Goal: Navigation & Orientation: Understand site structure

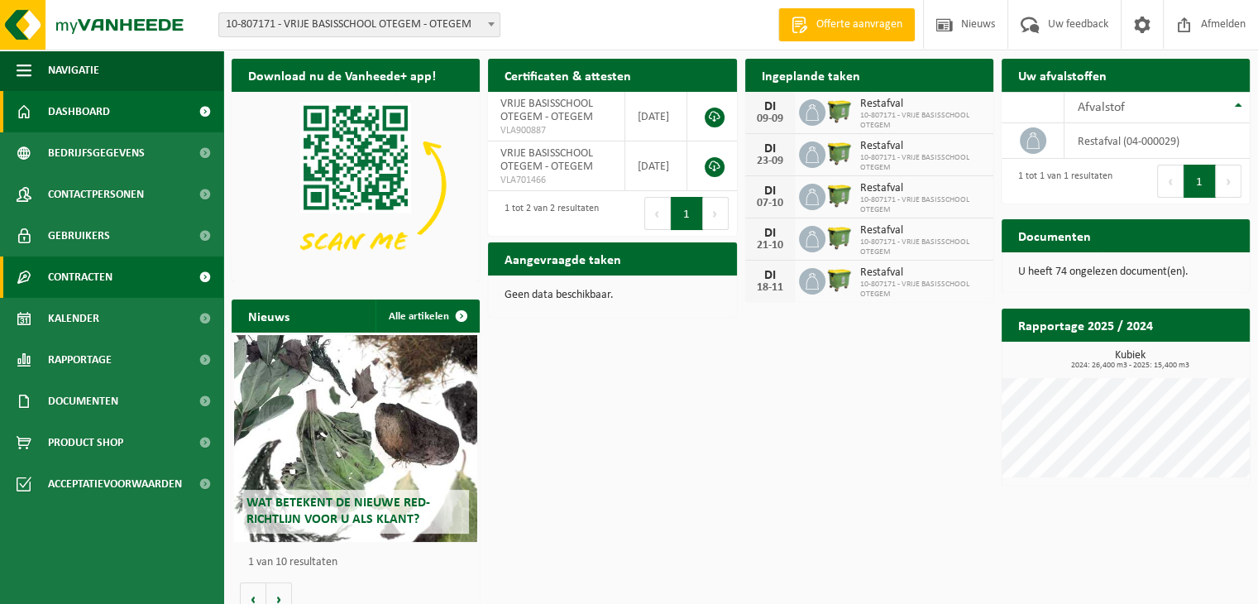
click at [101, 279] on span "Contracten" at bounding box center [80, 276] width 65 height 41
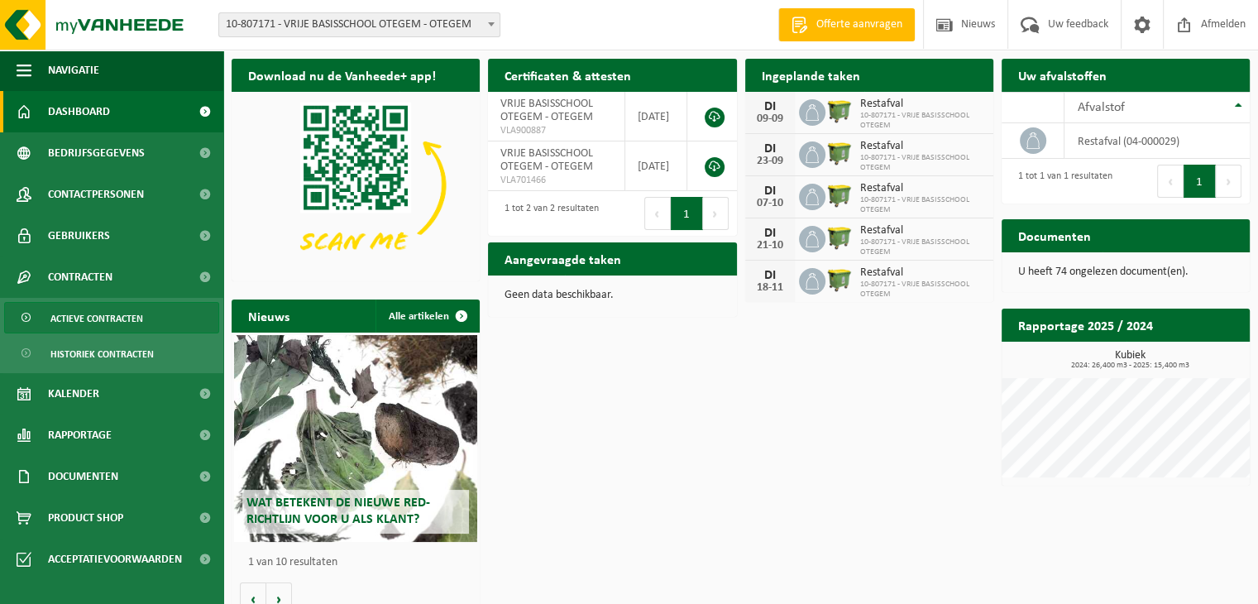
click at [116, 322] on span "Actieve contracten" at bounding box center [96, 318] width 93 height 31
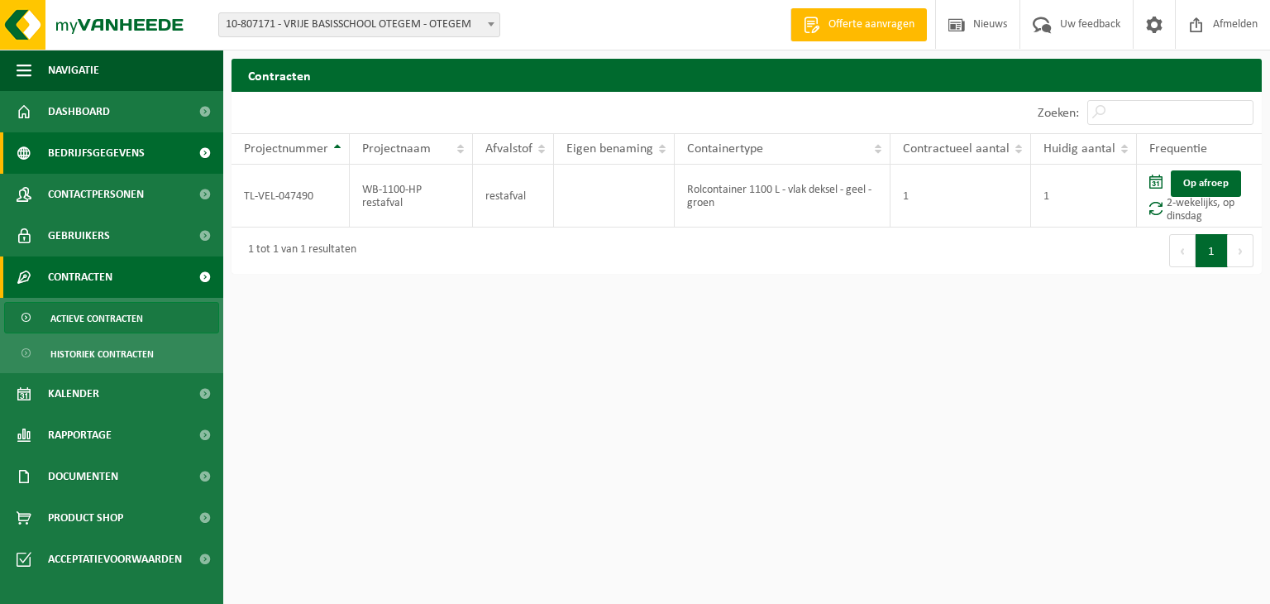
click at [121, 151] on span "Bedrijfsgegevens" at bounding box center [96, 152] width 97 height 41
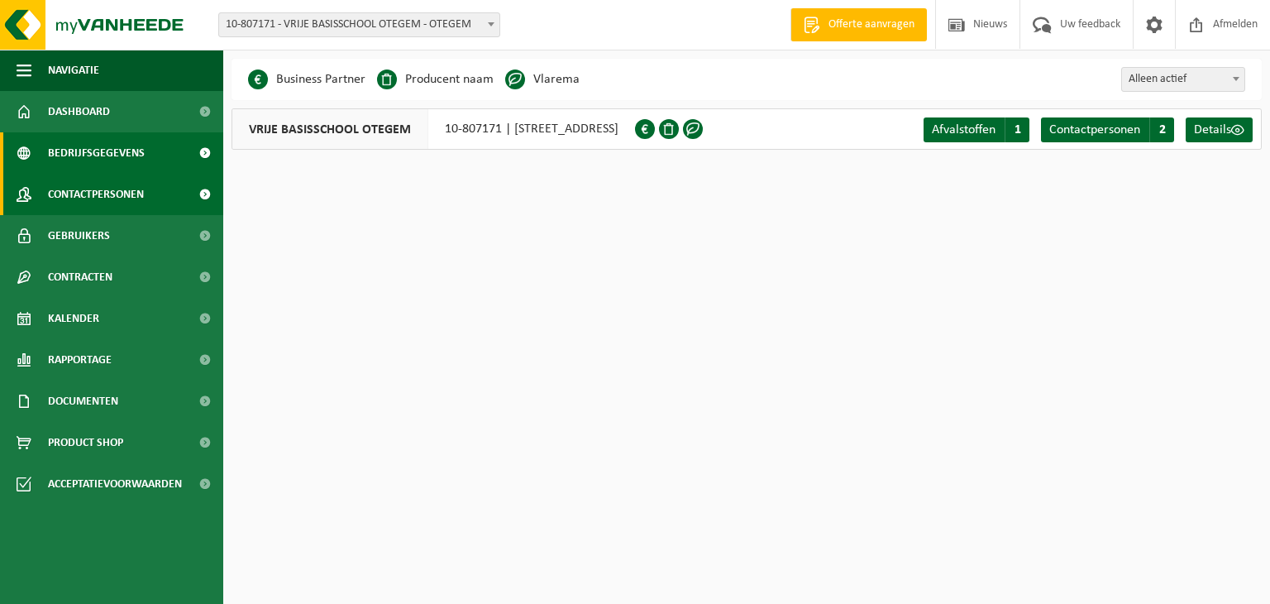
click at [121, 189] on span "Contactpersonen" at bounding box center [96, 194] width 96 height 41
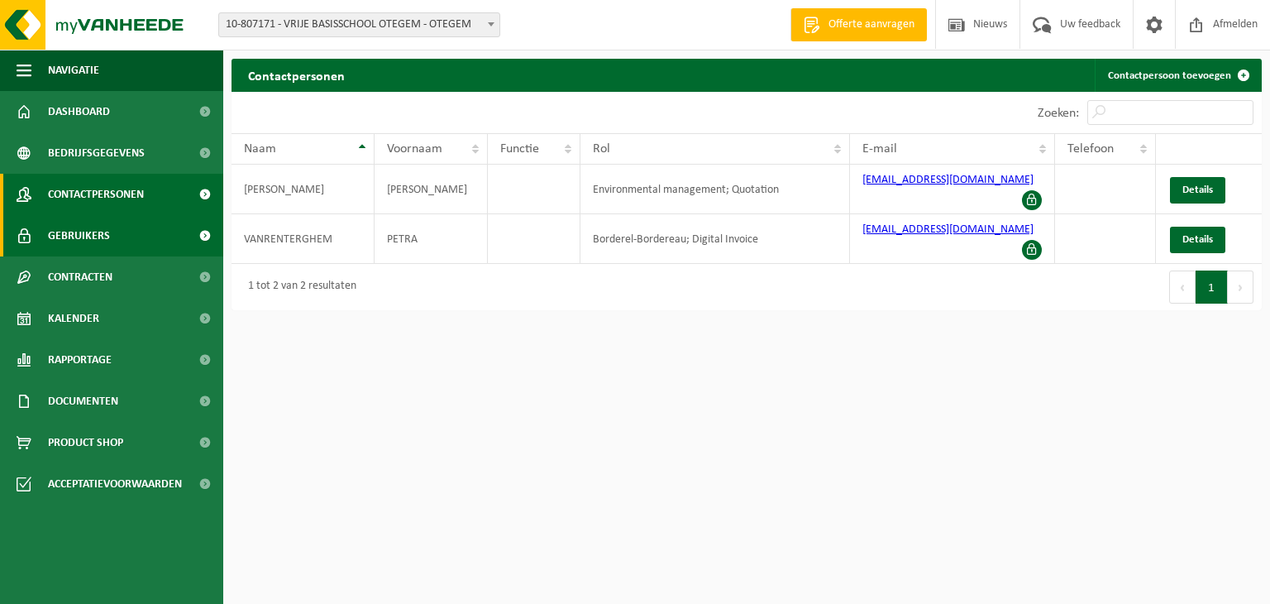
click at [112, 241] on link "Gebruikers" at bounding box center [111, 235] width 223 height 41
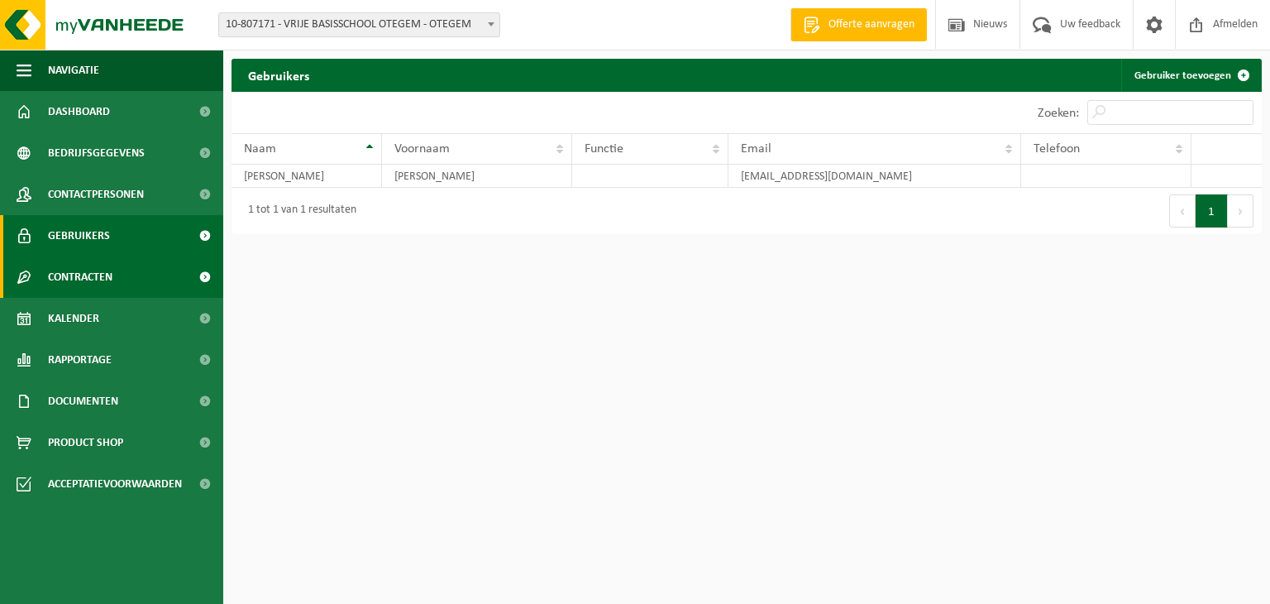
click at [112, 273] on span "Contracten" at bounding box center [80, 276] width 65 height 41
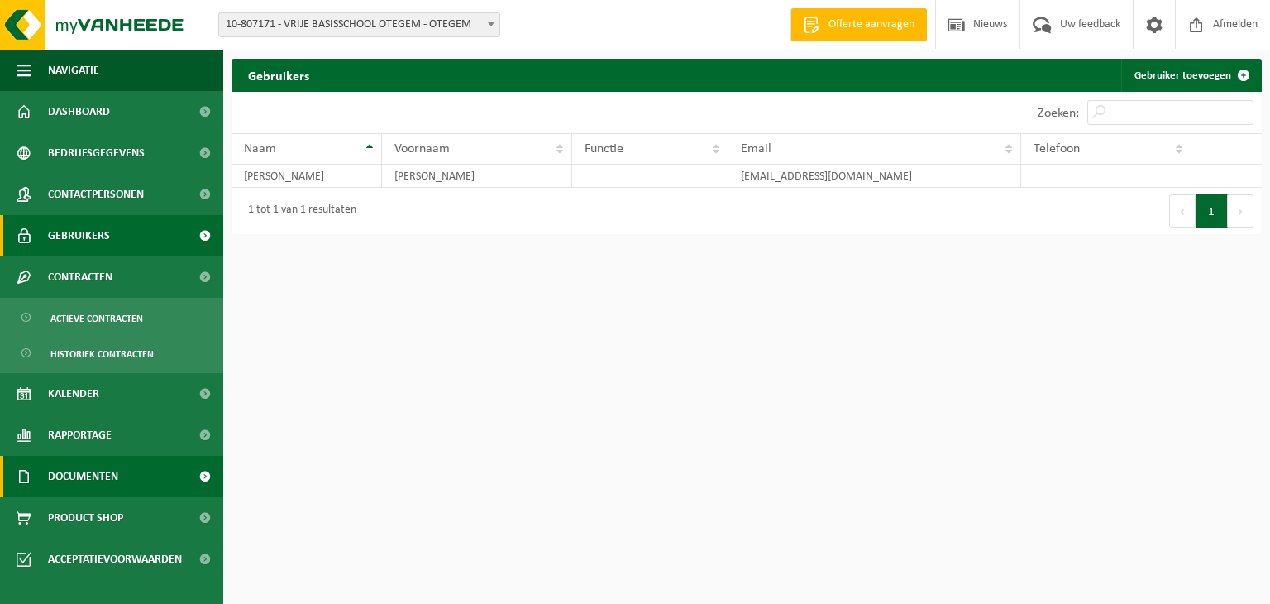
click at [101, 479] on span "Documenten" at bounding box center [83, 476] width 70 height 41
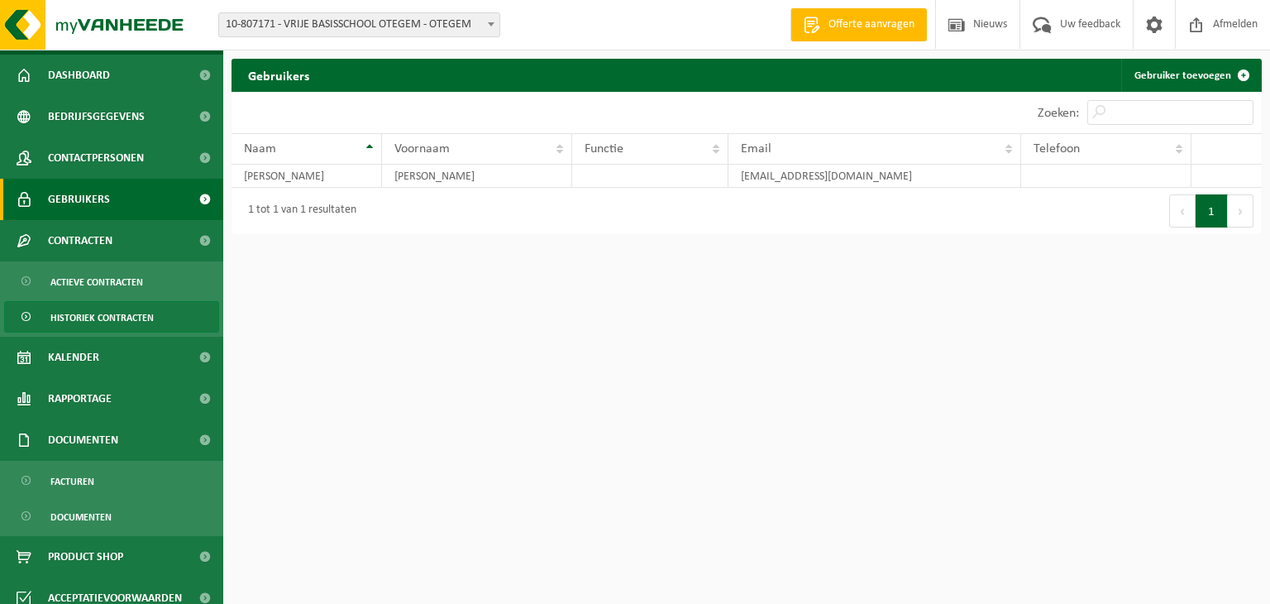
scroll to position [51, 0]
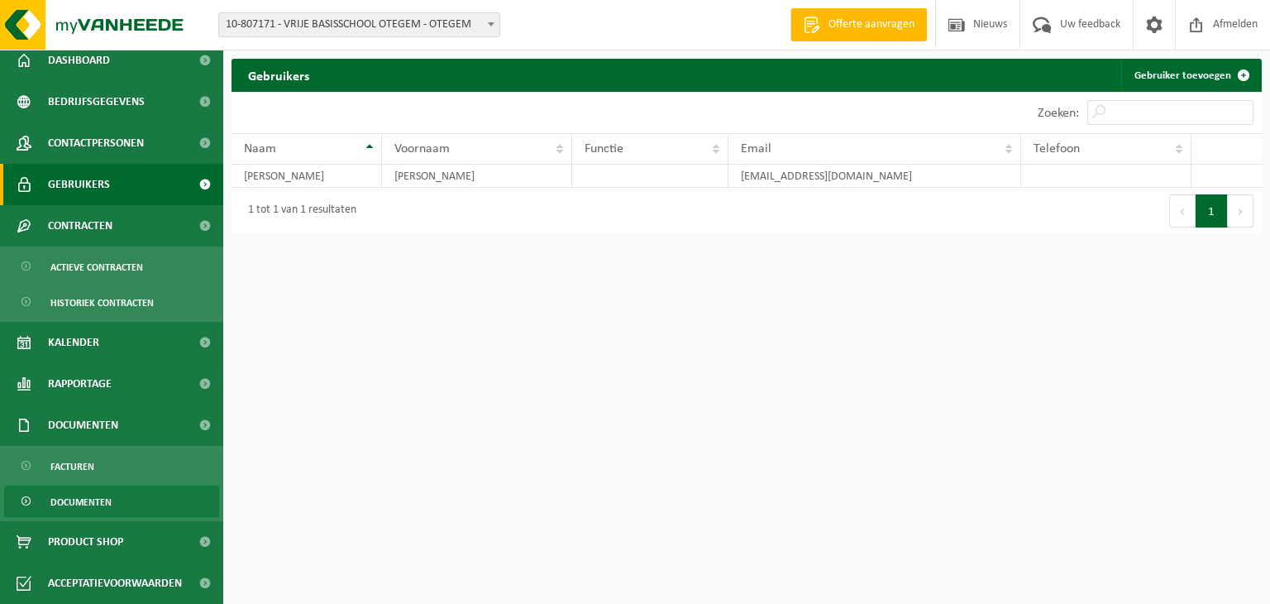
click at [97, 495] on span "Documenten" at bounding box center [80, 501] width 61 height 31
